Goal: Task Accomplishment & Management: Manage account settings

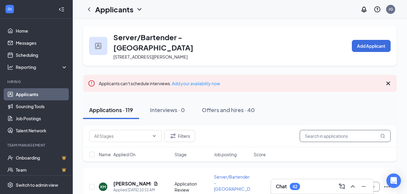
click at [310, 130] on input "text" at bounding box center [344, 136] width 91 height 12
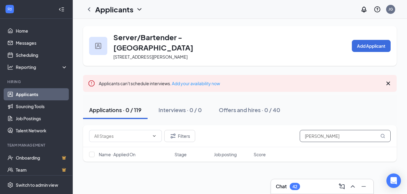
type input "[PERSON_NAME]"
click at [139, 8] on icon "ChevronDown" at bounding box center [139, 9] width 7 height 7
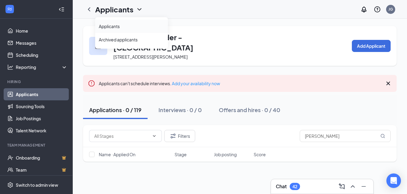
click at [124, 27] on link "Applicants" at bounding box center [131, 26] width 65 height 6
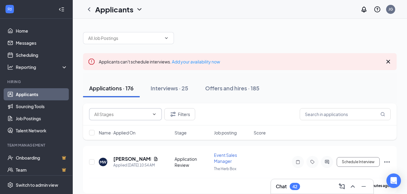
click at [153, 114] on icon "ChevronDown" at bounding box center [154, 114] width 5 height 5
click at [155, 115] on icon "ChevronDown" at bounding box center [154, 114] width 5 height 5
click at [153, 114] on icon "ChevronDown" at bounding box center [154, 114] width 5 height 5
click at [166, 37] on icon "ChevronDown" at bounding box center [166, 38] width 5 height 5
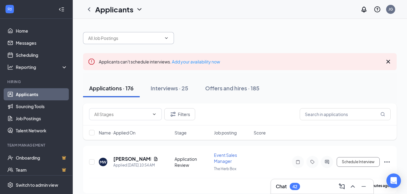
drag, startPoint x: 202, startPoint y: 40, endPoint x: 166, endPoint y: 37, distance: 36.1
click at [166, 37] on icon "ChevronDown" at bounding box center [166, 38] width 5 height 5
click at [28, 94] on link "Applicants" at bounding box center [42, 94] width 52 height 12
click at [31, 94] on link "Applicants" at bounding box center [42, 94] width 52 height 12
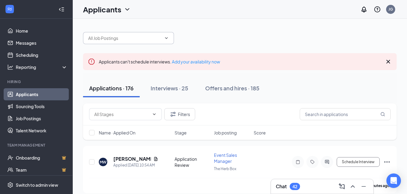
click at [150, 41] on input "text" at bounding box center [124, 38] width 73 height 7
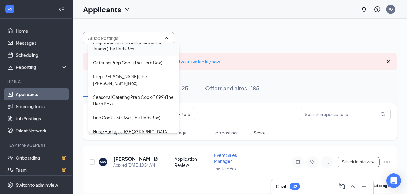
scroll to position [42, 0]
click at [126, 114] on div "Line Cook - 5th Ave (The Herb Box)" at bounding box center [126, 117] width 67 height 7
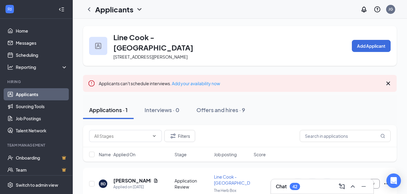
click at [126, 110] on div "Applications · 1 Interviews · 0 Offers and hires · 9" at bounding box center [239, 110] width 313 height 30
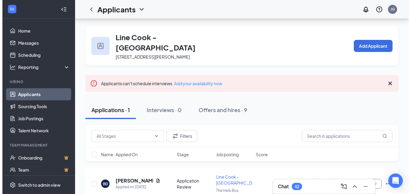
scroll to position [21, 0]
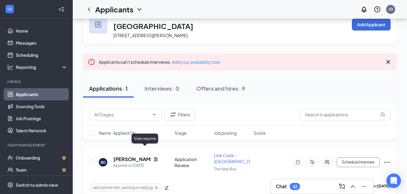
click at [153, 157] on icon "Document" at bounding box center [155, 159] width 5 height 5
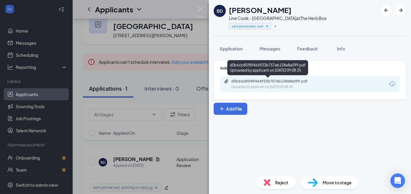
click at [274, 84] on div "d0b6cb85f89464933b757eb158e8a099.pdf Uploaded by applicant on [DATE] 09:08:35" at bounding box center [273, 84] width 98 height 11
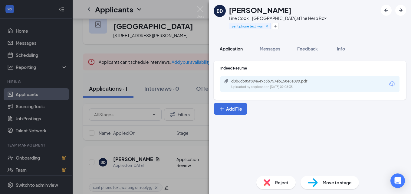
click at [235, 48] on span "Application" at bounding box center [231, 48] width 23 height 5
